Goal: Task Accomplishment & Management: Complete application form

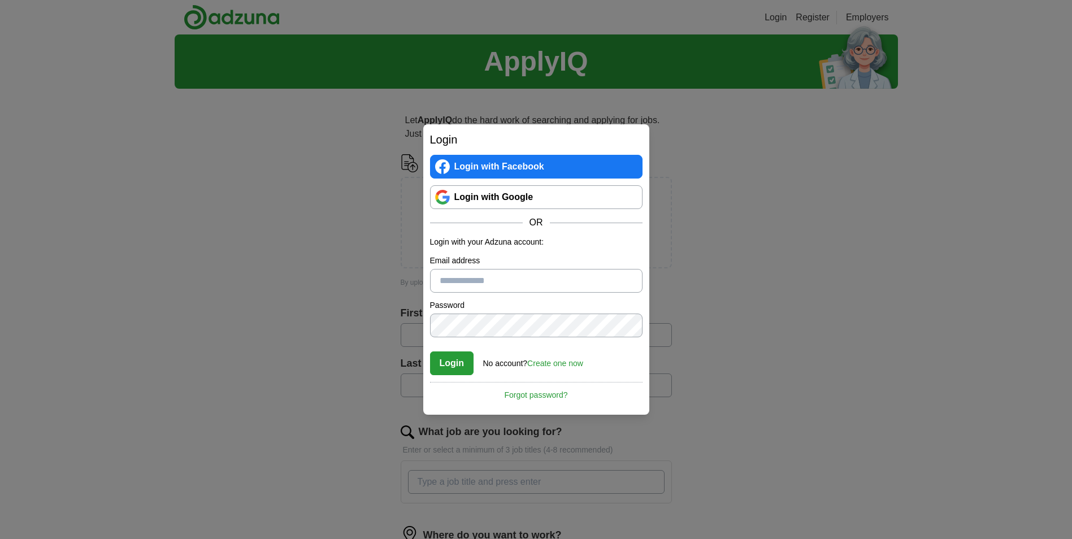
click at [275, 265] on div "Login Login with Facebook Login with Google OR Login with your Adzuna account: …" at bounding box center [536, 269] width 1072 height 539
click at [509, 199] on link "Login with Google" at bounding box center [536, 197] width 212 height 24
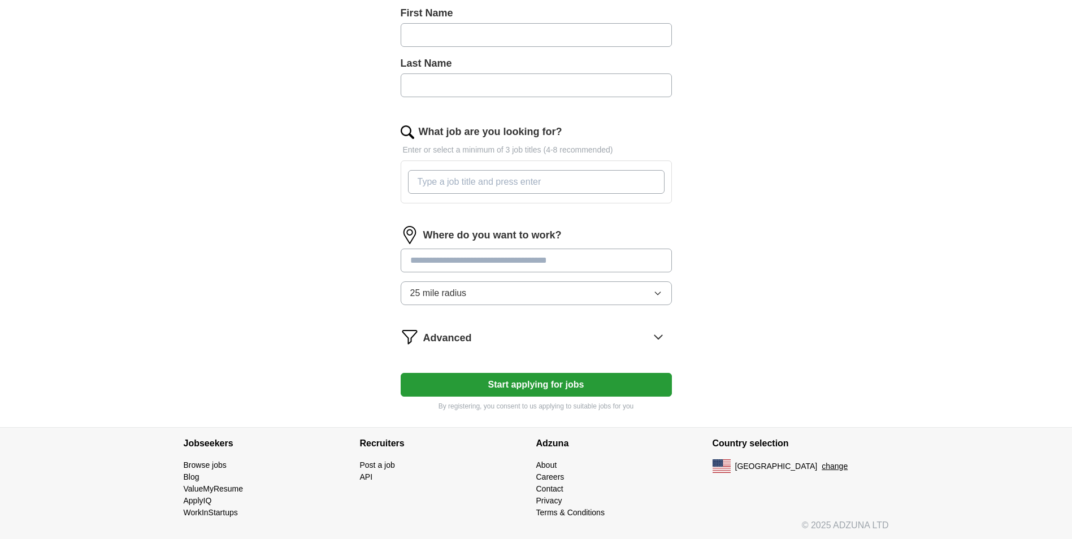
scroll to position [302, 0]
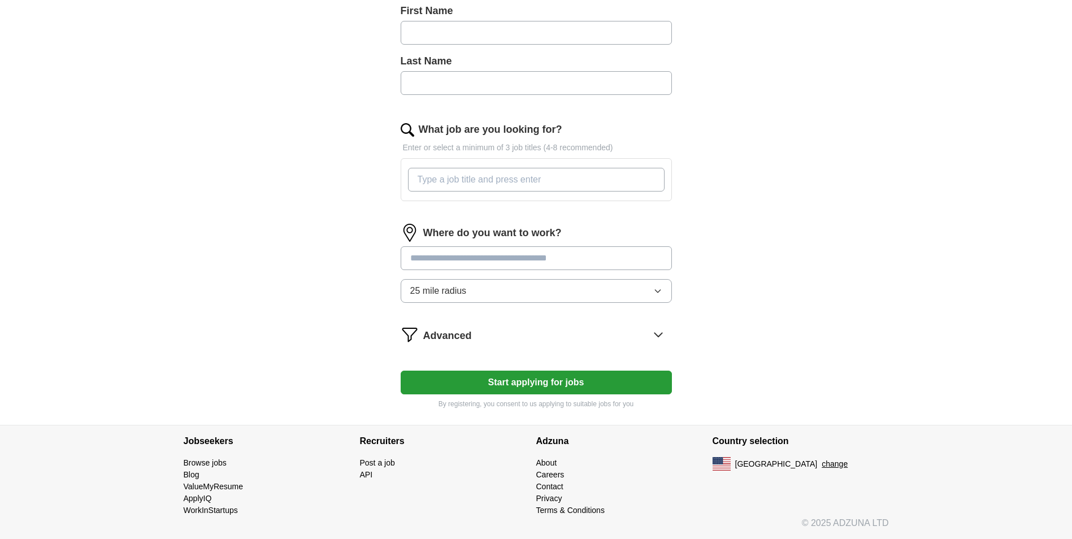
click at [495, 293] on button "25 mile radius" at bounding box center [536, 291] width 271 height 24
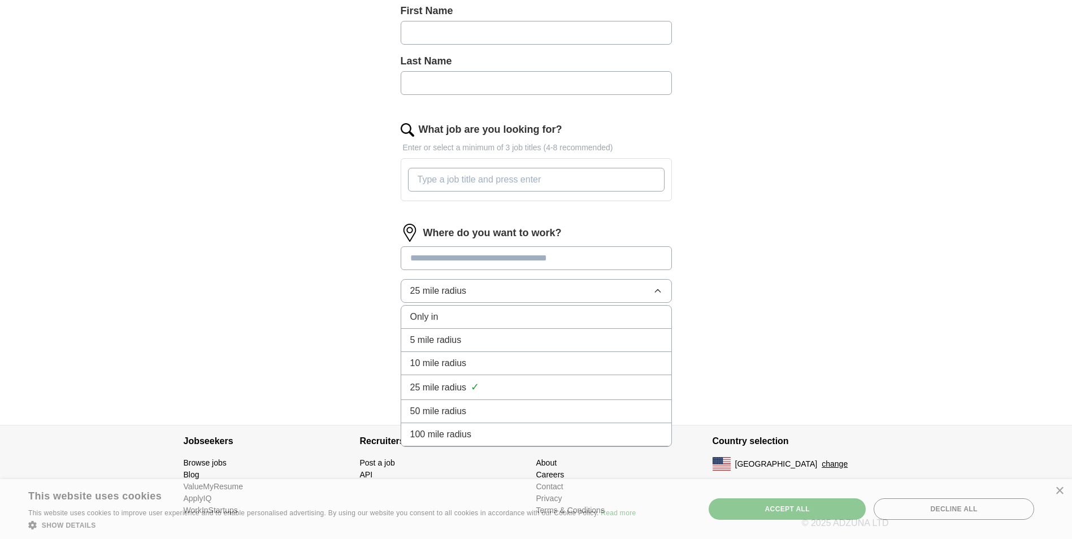
click at [314, 276] on div "ApplyIQ Let ApplyIQ do the hard work of searching and applying for jobs. Just t…" at bounding box center [536, 78] width 723 height 693
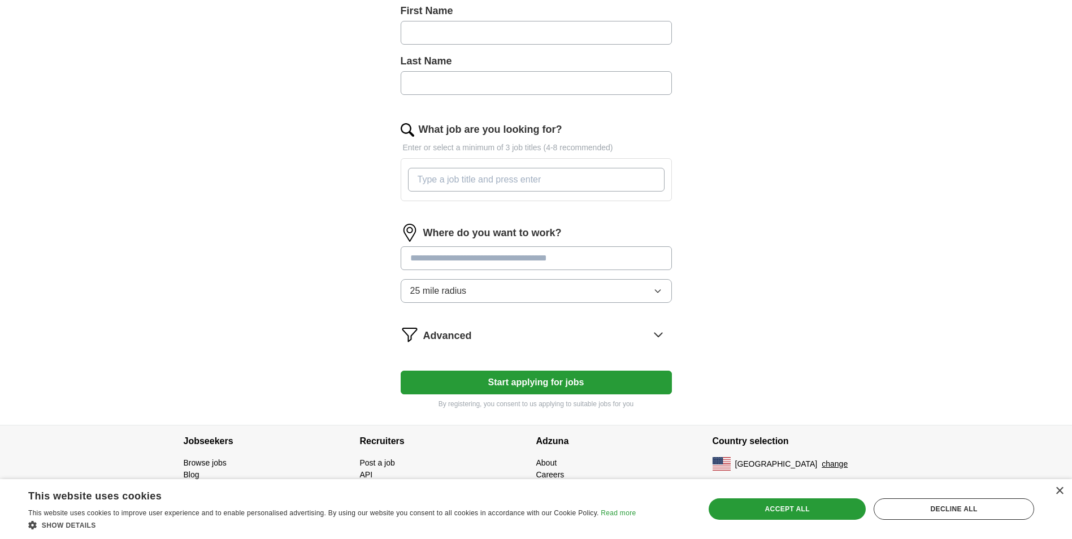
click at [459, 287] on span "25 mile radius" at bounding box center [438, 291] width 56 height 14
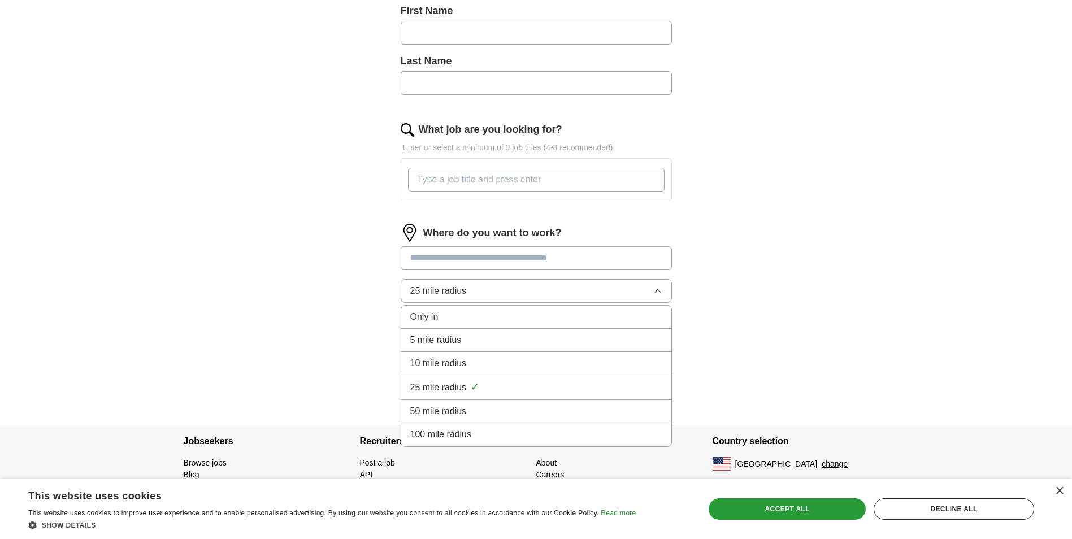
click at [126, 263] on div "ApplyIQ Let ApplyIQ do the hard work of searching and applying for jobs. Just t…" at bounding box center [536, 78] width 1072 height 693
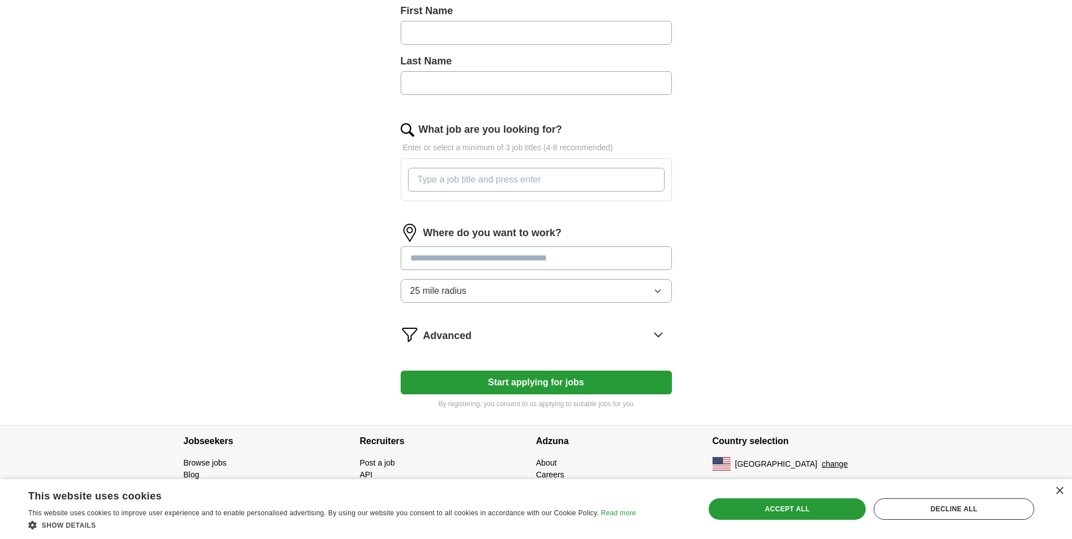
click at [480, 296] on button "25 mile radius" at bounding box center [536, 291] width 271 height 24
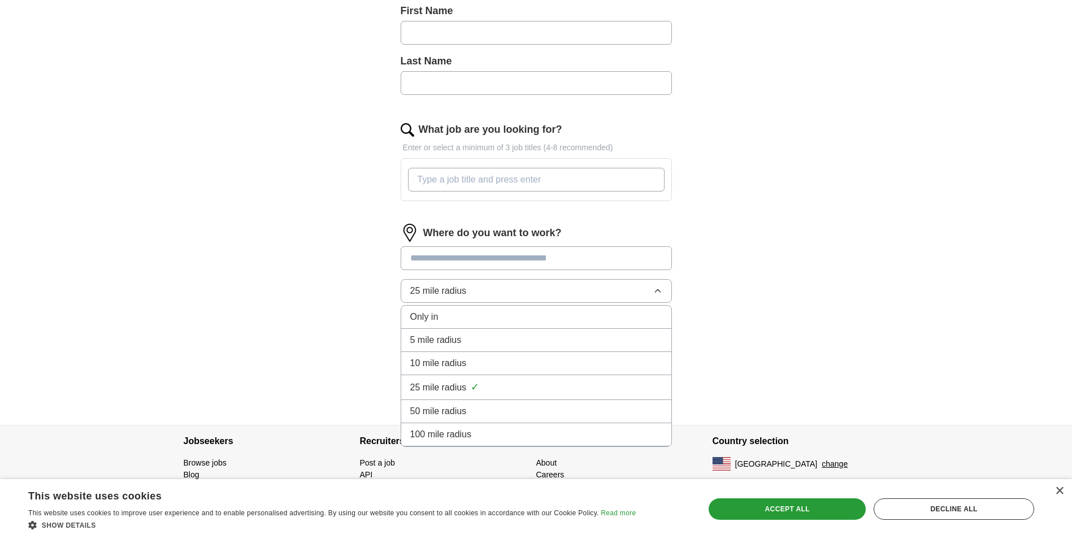
click at [460, 319] on div "Only in" at bounding box center [536, 317] width 252 height 14
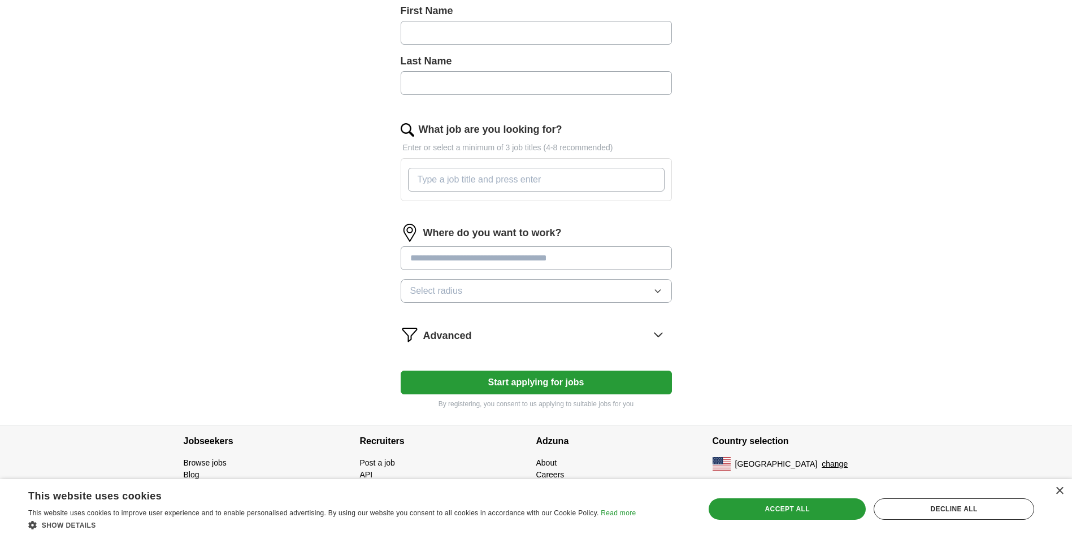
click at [463, 292] on button "Select radius" at bounding box center [536, 291] width 271 height 24
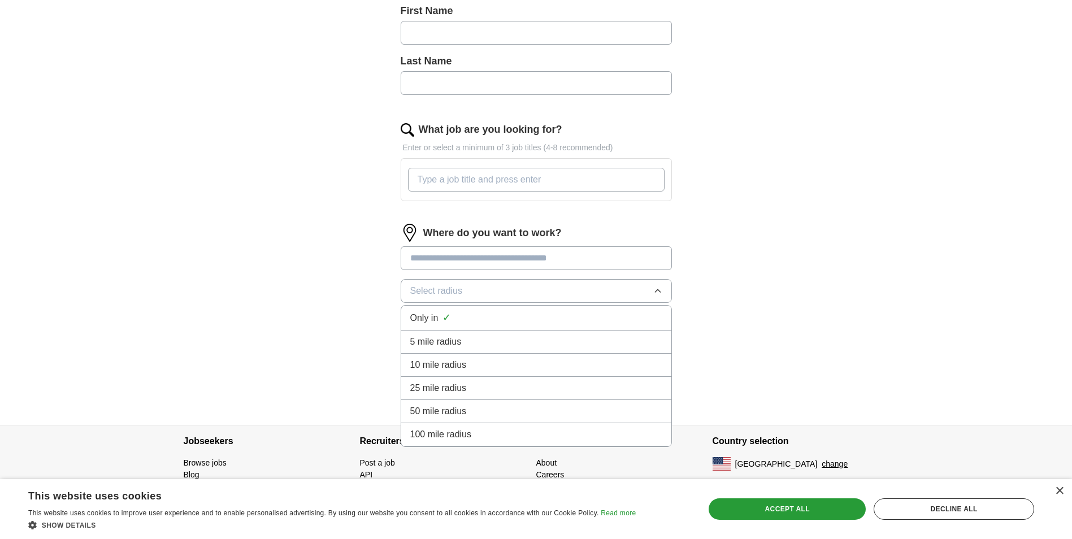
click at [290, 234] on div "ApplyIQ Let ApplyIQ do the hard work of searching and applying for jobs. Just t…" at bounding box center [536, 78] width 723 height 693
